Goal: Information Seeking & Learning: Learn about a topic

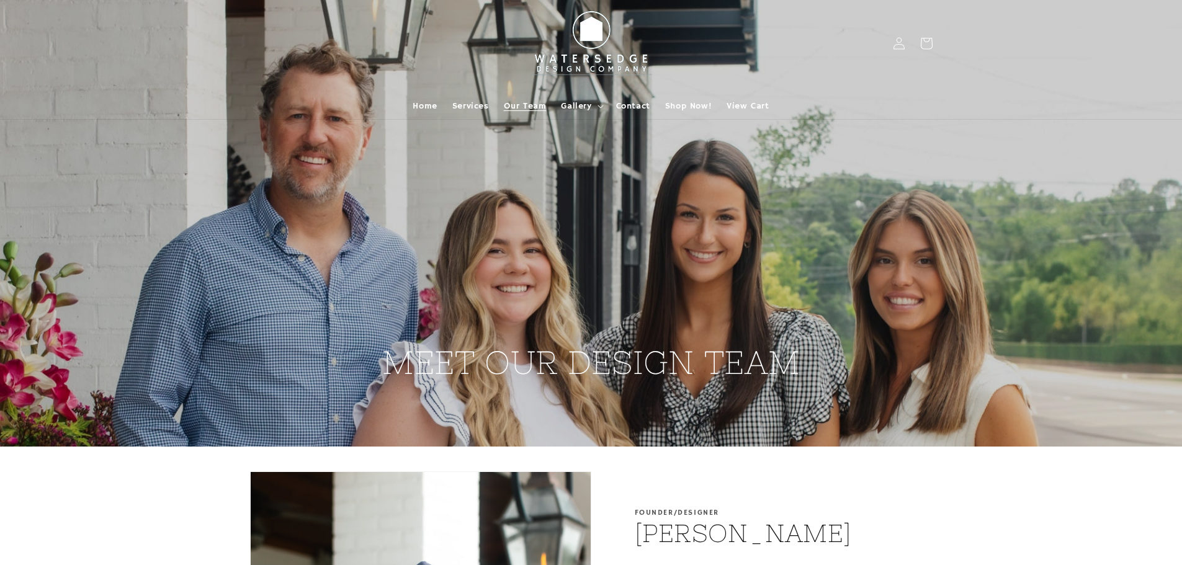
scroll to position [186, 0]
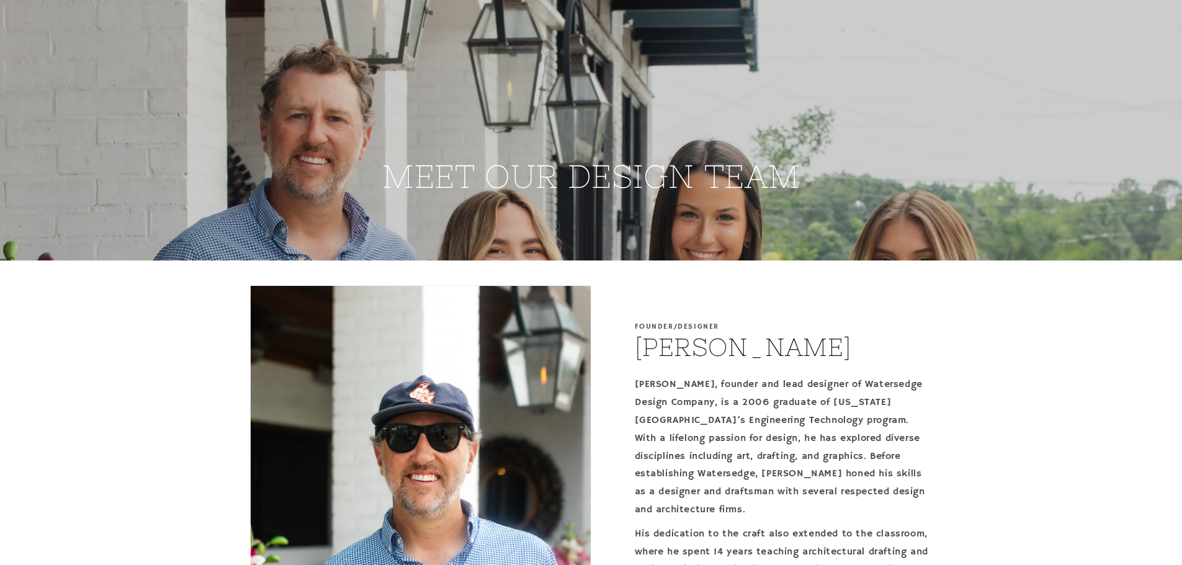
click at [693, 343] on h2 "[PERSON_NAME]" at bounding box center [743, 347] width 217 height 32
copy h2 "Brandon Jones"
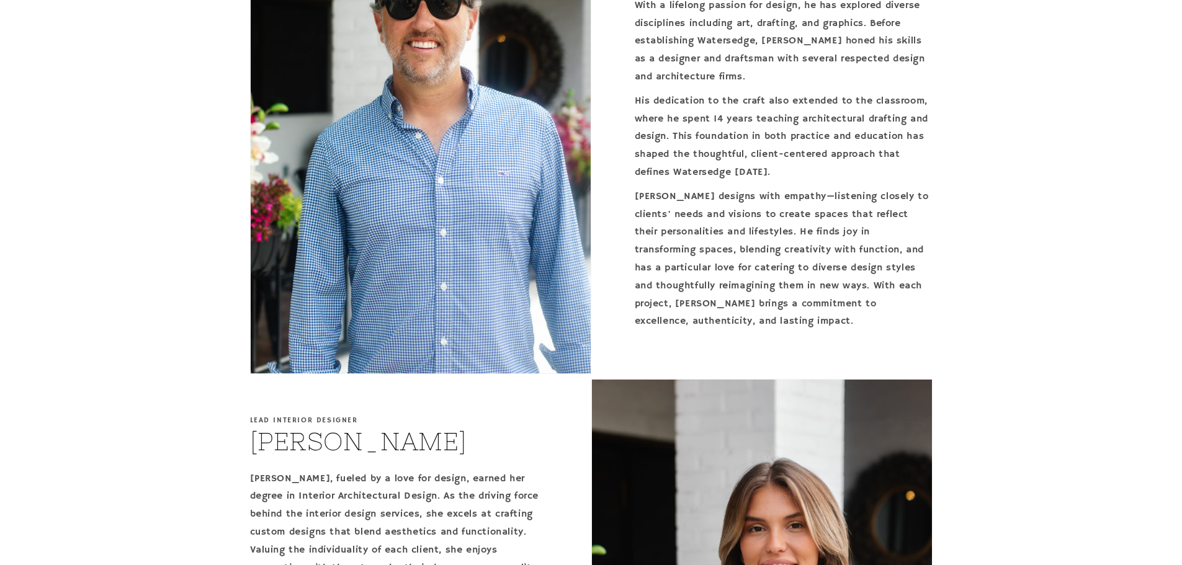
scroll to position [434, 0]
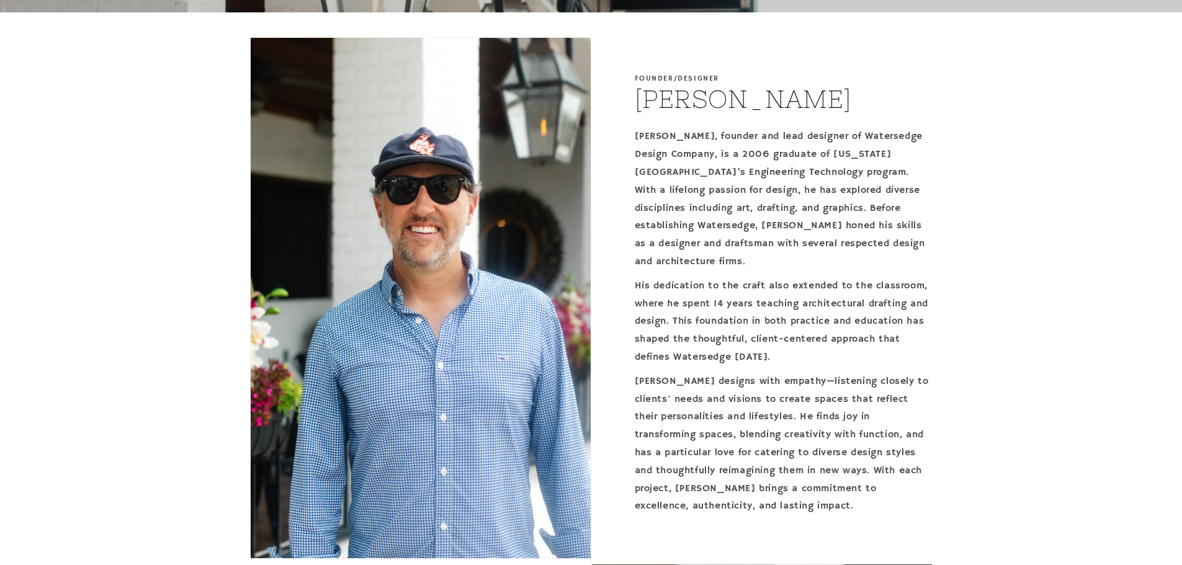
click at [852, 285] on p "His dedication to the craft also extended to the classroom, where he spent 14 y…" at bounding box center [784, 321] width 298 height 89
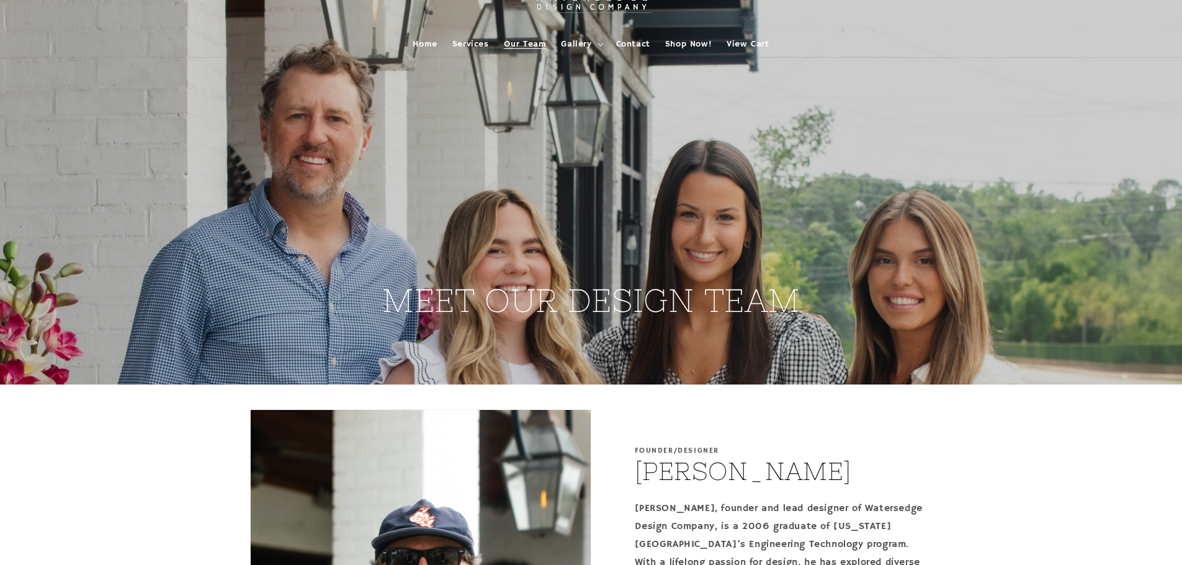
scroll to position [0, 0]
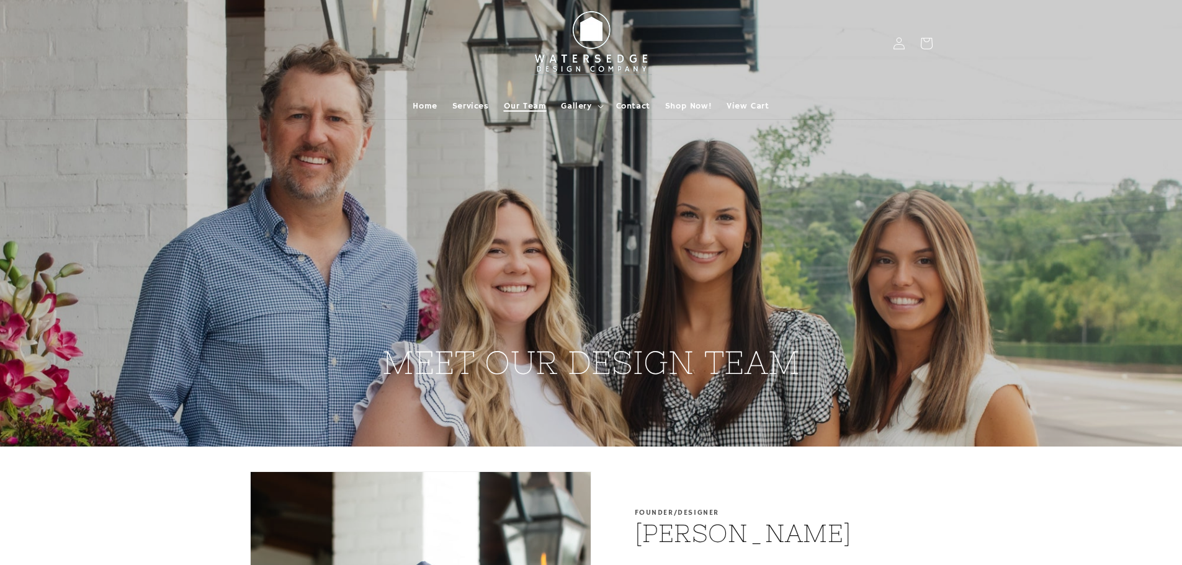
click at [533, 99] on link "Our Team" at bounding box center [526, 106] width 58 height 26
click at [454, 104] on span "Services" at bounding box center [470, 106] width 37 height 11
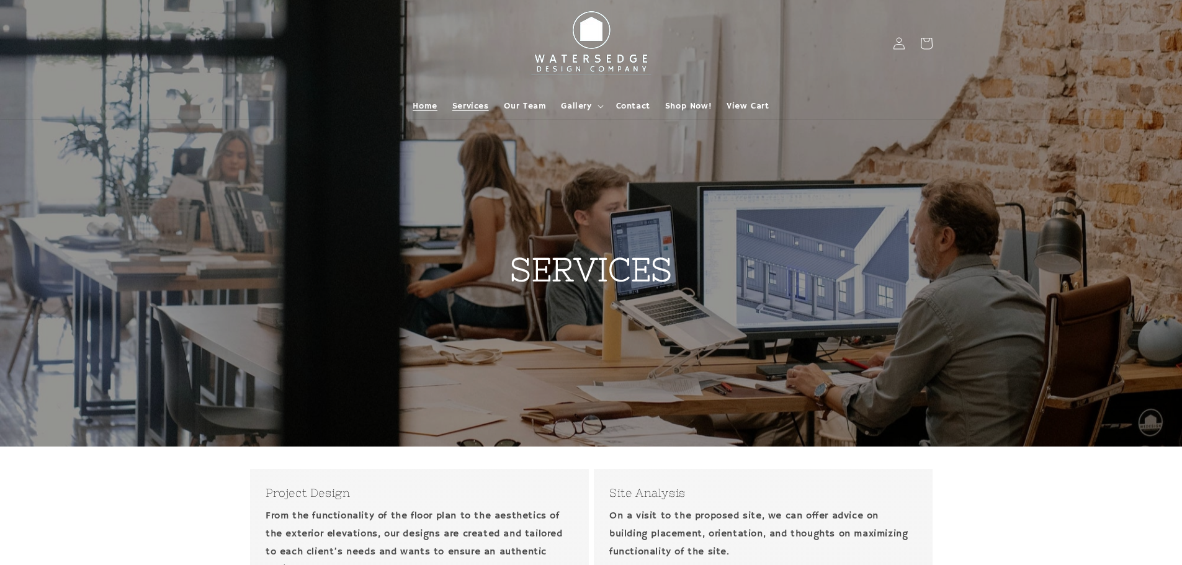
click at [423, 109] on span "Home" at bounding box center [425, 106] width 24 height 11
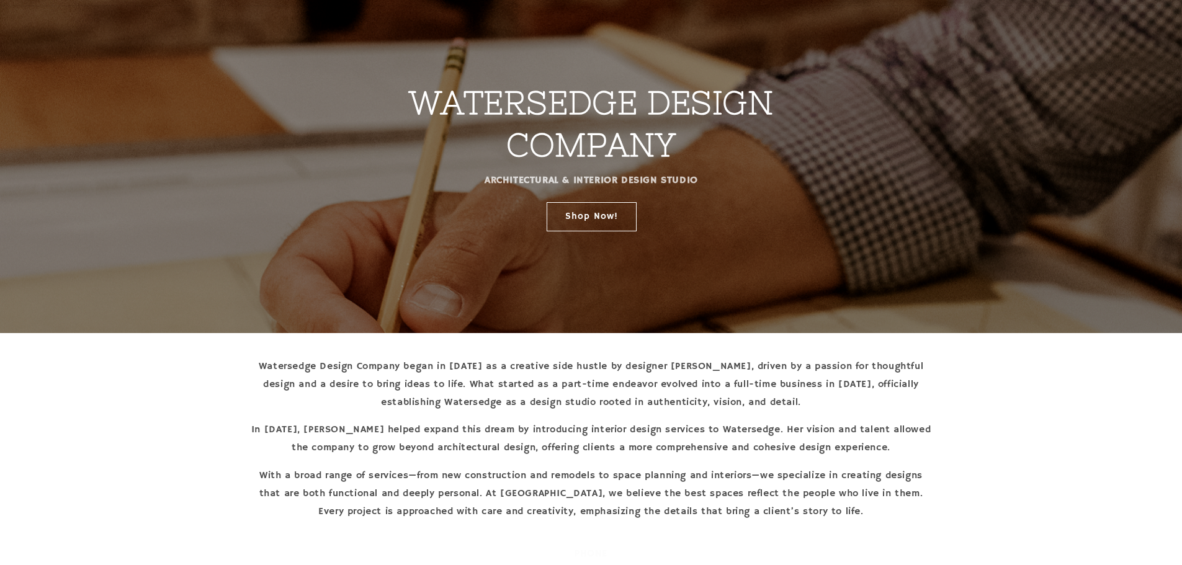
scroll to position [186, 0]
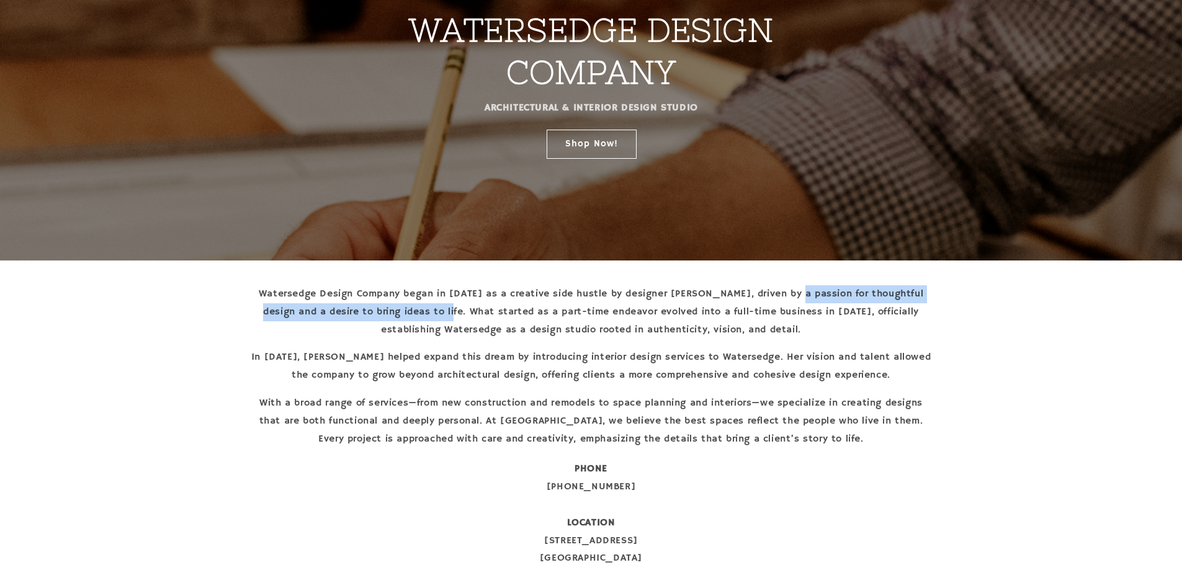
drag, startPoint x: 812, startPoint y: 293, endPoint x: 466, endPoint y: 310, distance: 346.8
click at [466, 310] on p "Watersedge Design Company began in 2006 as a creative side hustle by designer B…" at bounding box center [591, 311] width 683 height 53
copy p "passion for thoughtful design and a desire to bring ideas to life"
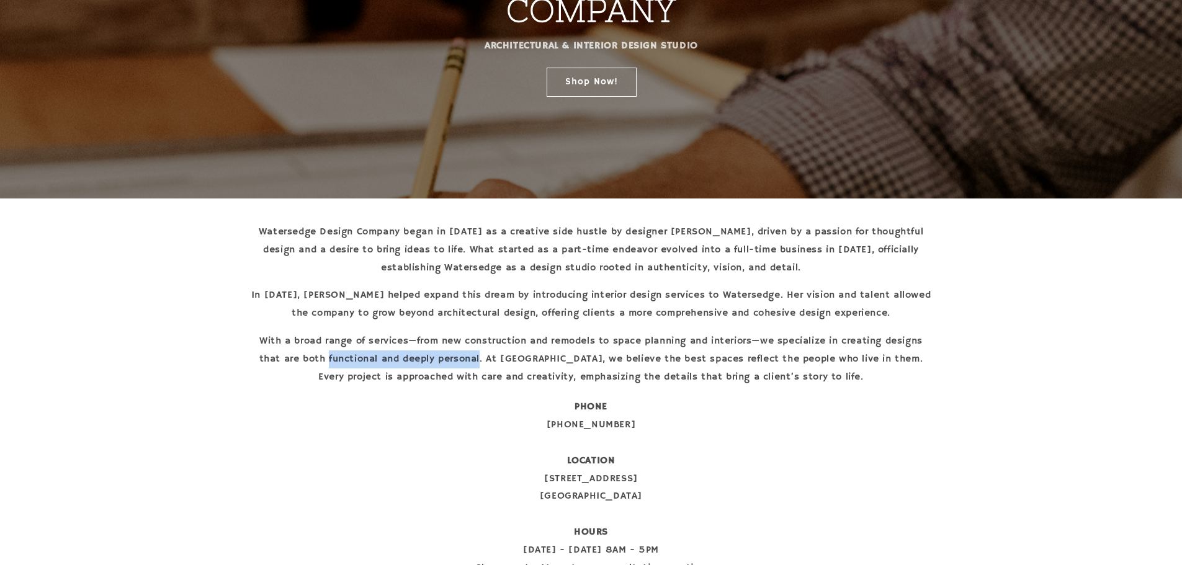
drag, startPoint x: 349, startPoint y: 359, endPoint x: 485, endPoint y: 359, distance: 135.9
click at [485, 359] on p "With a broad range of services—from new construction and remodels to space plan…" at bounding box center [591, 359] width 683 height 53
copy p "functional and deeply personal"
click at [406, 353] on p "With a broad range of services—from new construction and remodels to space plan…" at bounding box center [591, 359] width 683 height 53
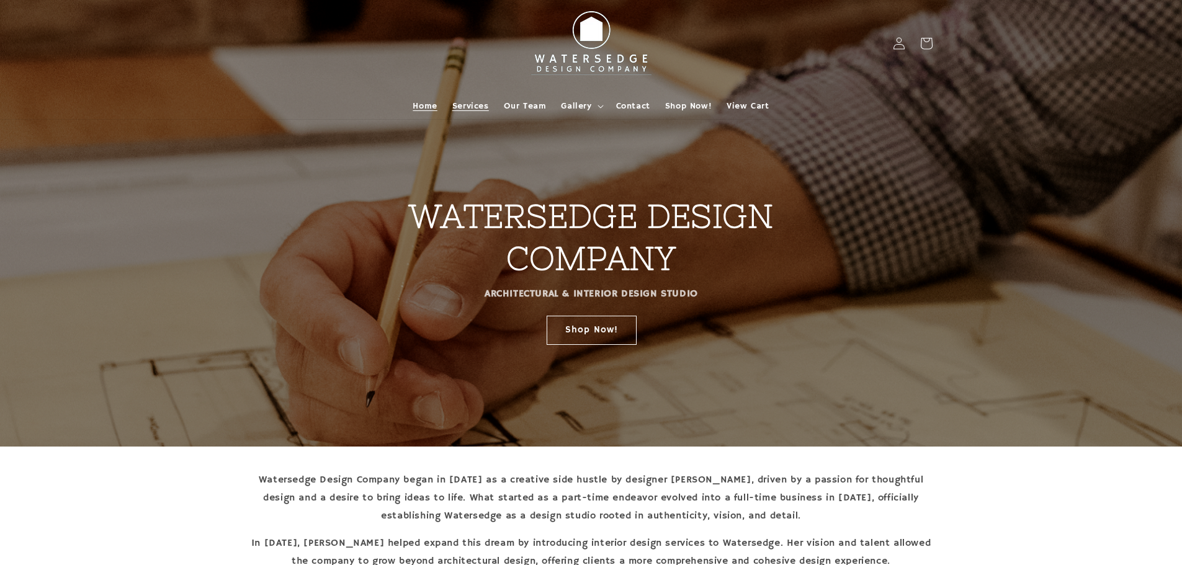
click at [477, 112] on link "Services" at bounding box center [471, 106] width 52 height 26
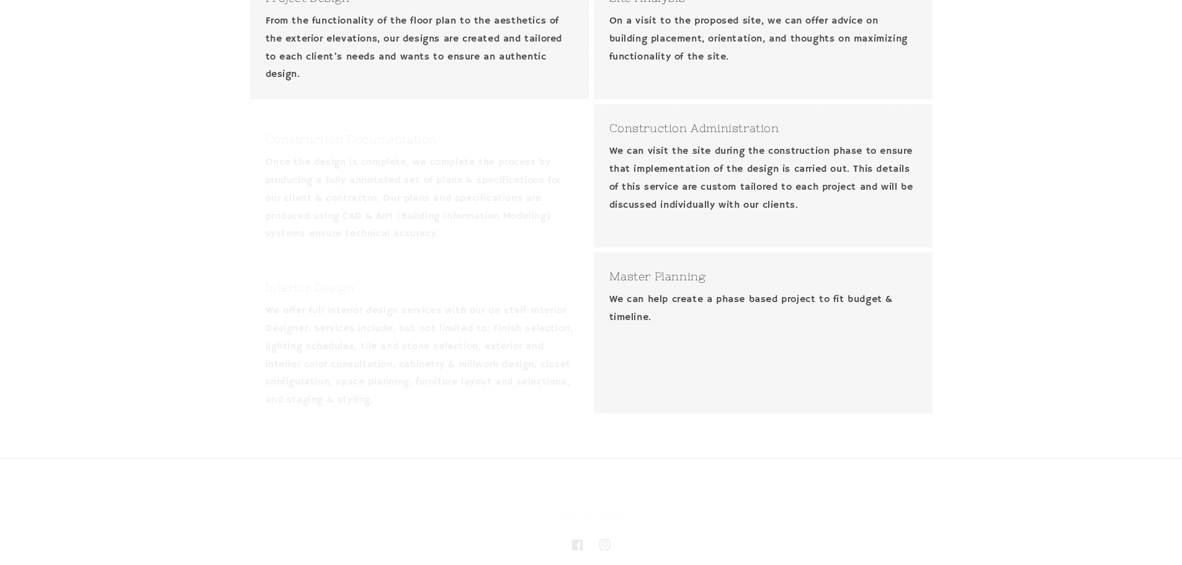
scroll to position [434, 0]
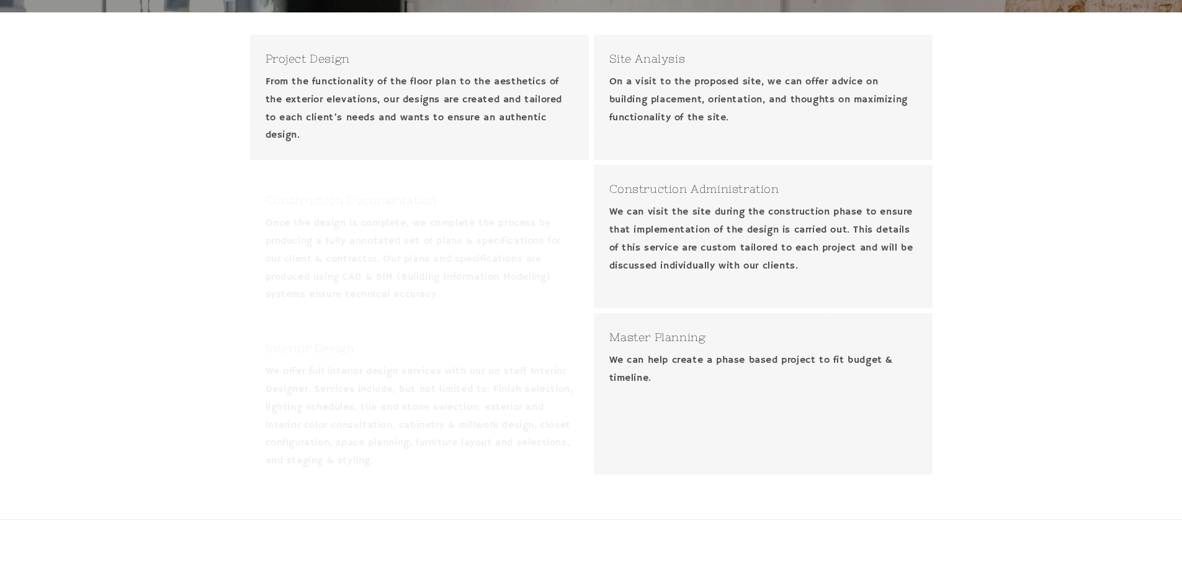
click at [388, 122] on p "From the functionality of the floor plan to the aesthetics of the exterior elev…" at bounding box center [420, 108] width 308 height 71
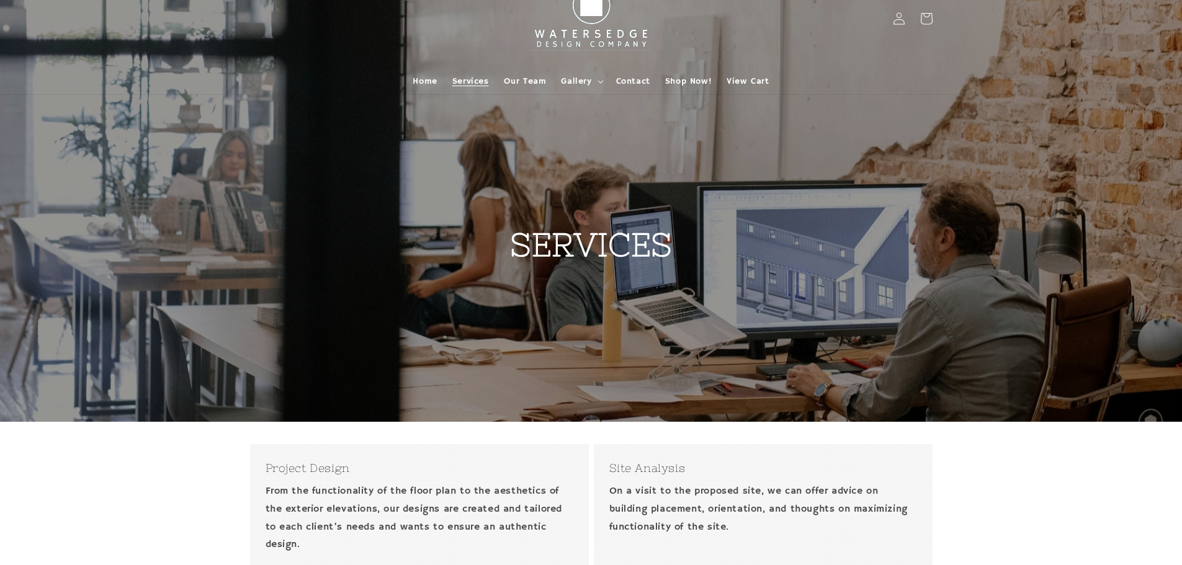
scroll to position [0, 0]
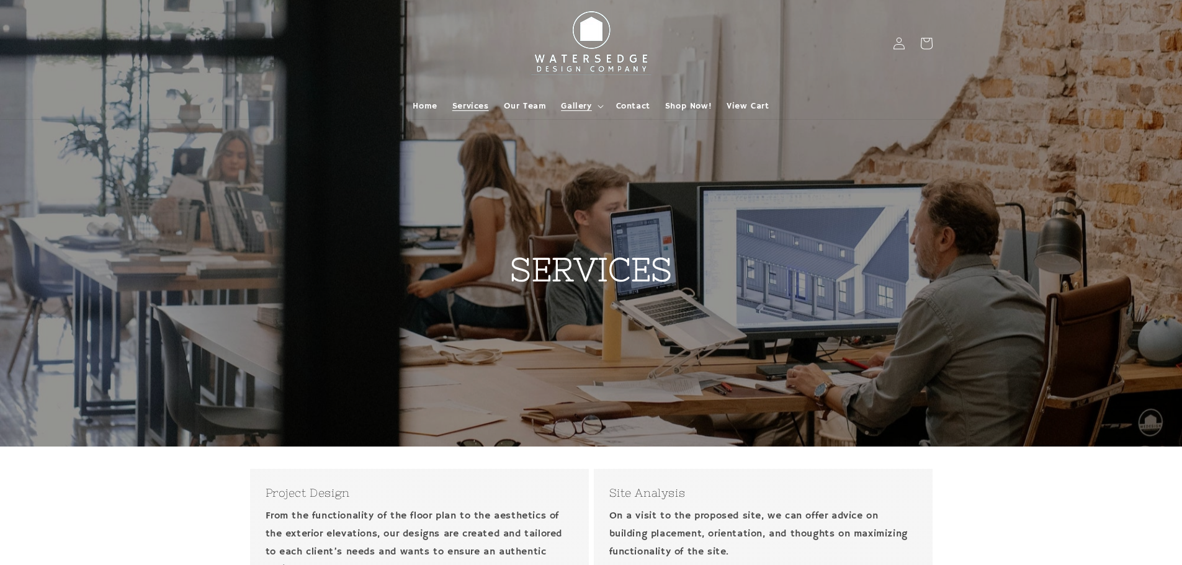
click at [578, 101] on span "Gallery" at bounding box center [576, 106] width 30 height 11
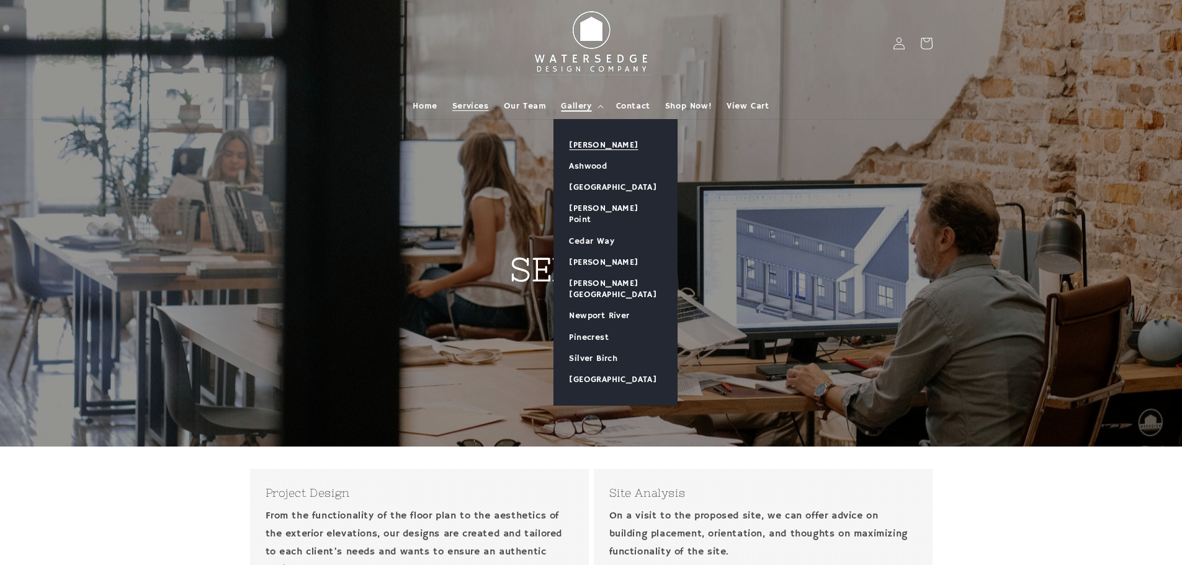
click at [595, 144] on link "[PERSON_NAME]" at bounding box center [615, 145] width 123 height 21
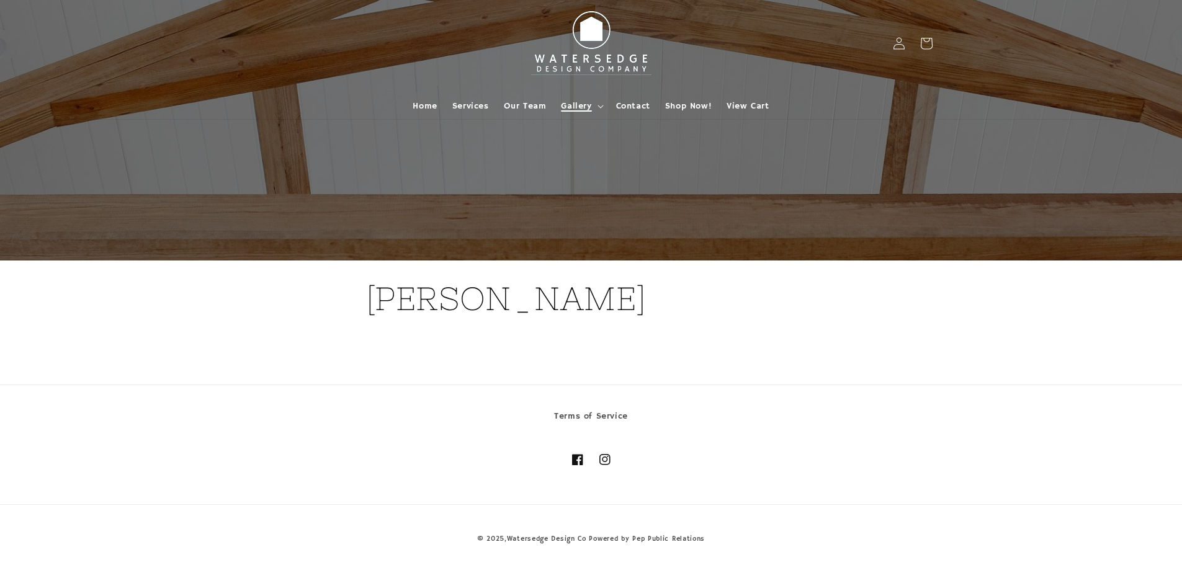
click at [582, 104] on span "Gallery" at bounding box center [576, 106] width 30 height 11
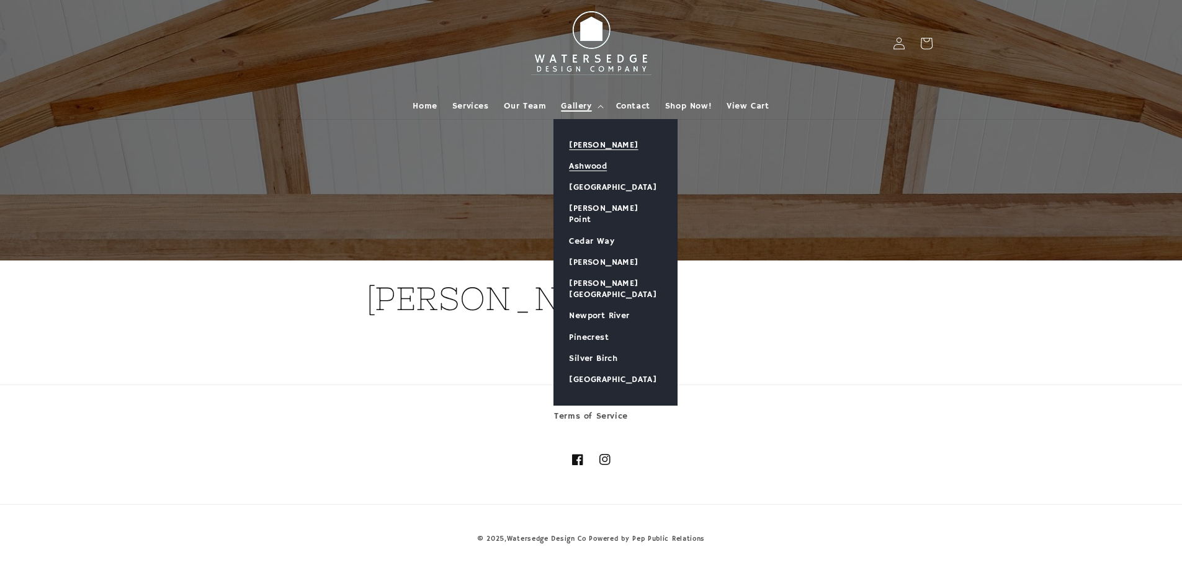
click at [595, 166] on link "Ashwood" at bounding box center [615, 166] width 123 height 21
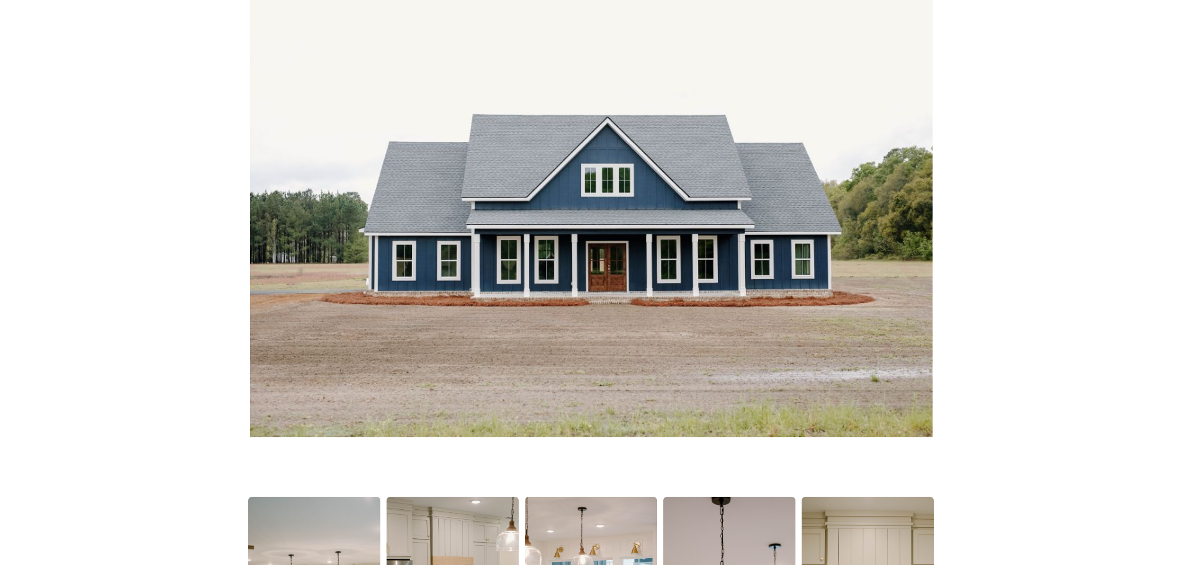
scroll to position [434, 0]
